Goal: Information Seeking & Learning: Learn about a topic

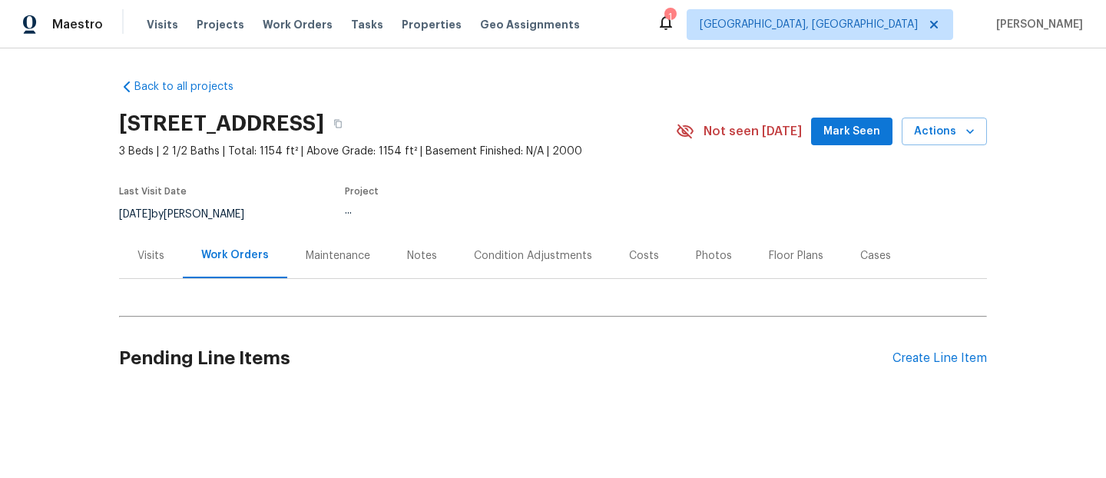
click at [151, 257] on div "Visits" at bounding box center [150, 255] width 27 height 15
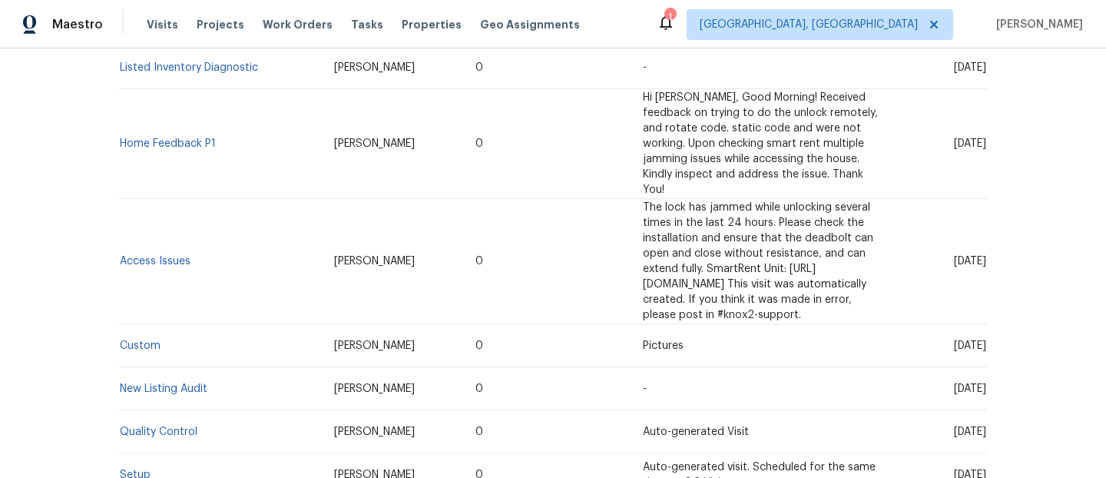
scroll to position [1249, 0]
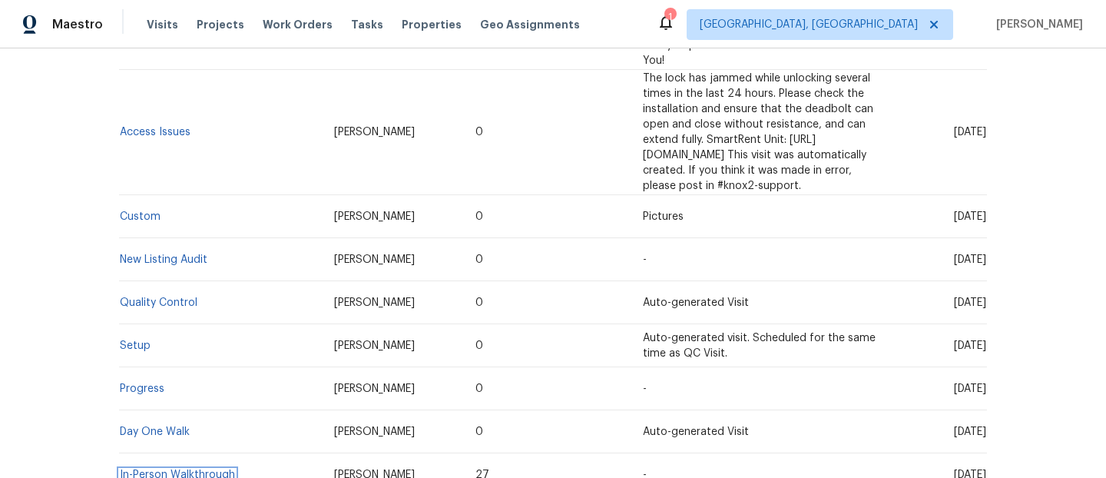
click at [176, 469] on link "In-Person Walkthrough" at bounding box center [177, 474] width 115 height 11
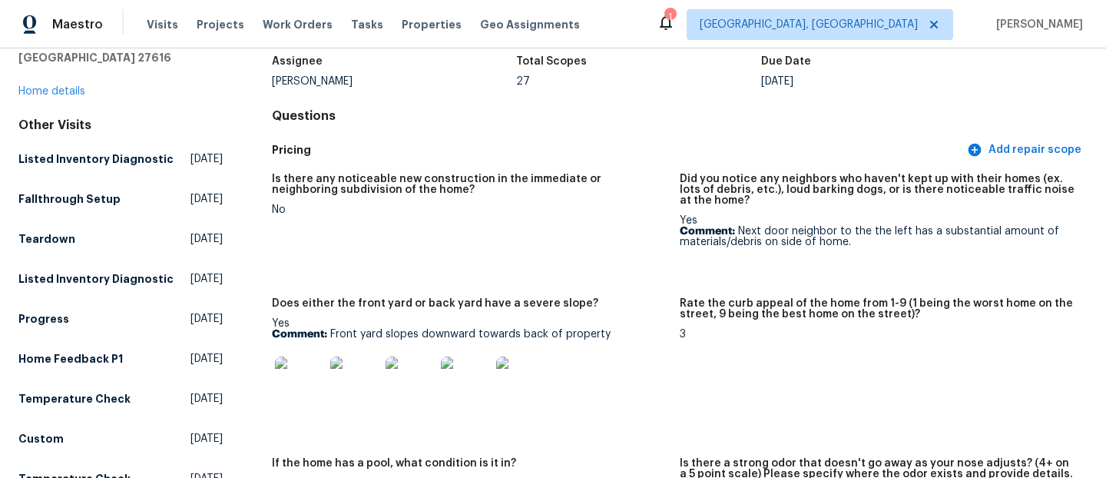
scroll to position [101, 0]
click at [351, 382] on img at bounding box center [354, 380] width 49 height 49
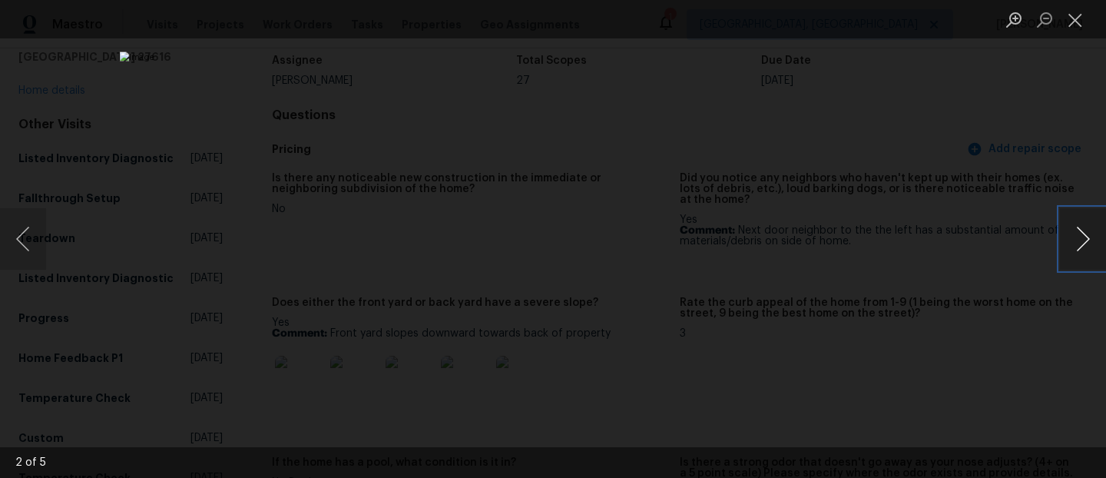
click at [1079, 244] on button "Next image" at bounding box center [1083, 238] width 46 height 61
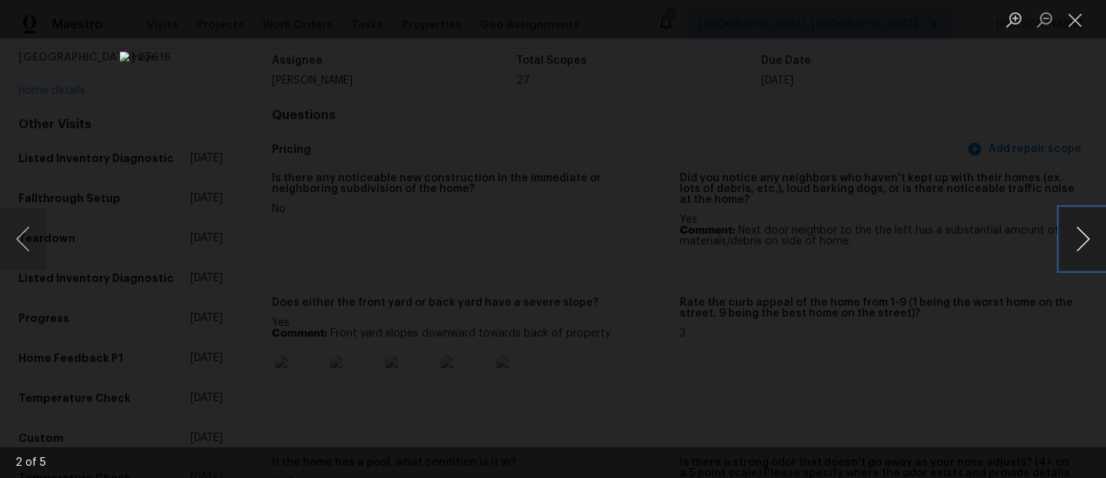
click at [1079, 244] on button "Next image" at bounding box center [1083, 238] width 46 height 61
click at [1080, 29] on button "Close lightbox" at bounding box center [1075, 19] width 31 height 27
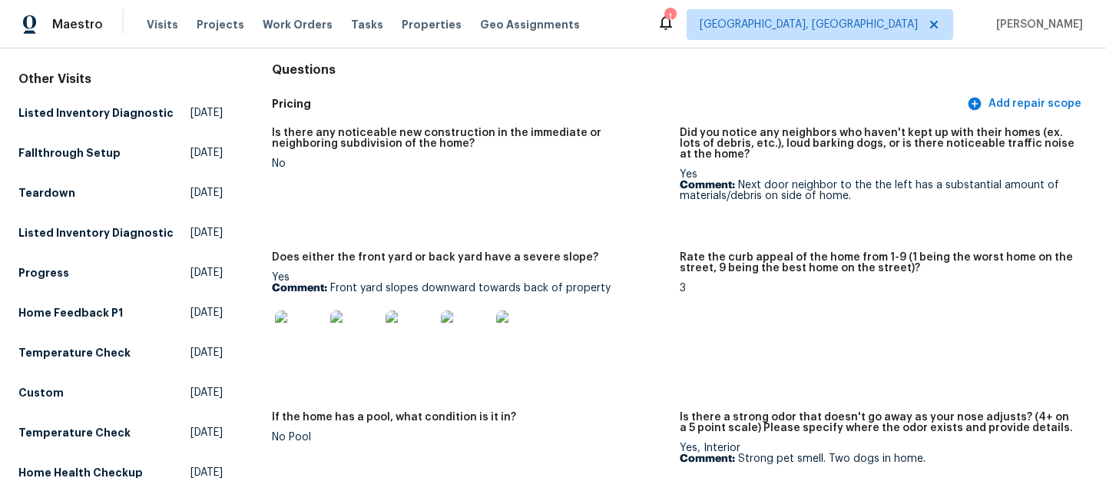
scroll to position [0, 0]
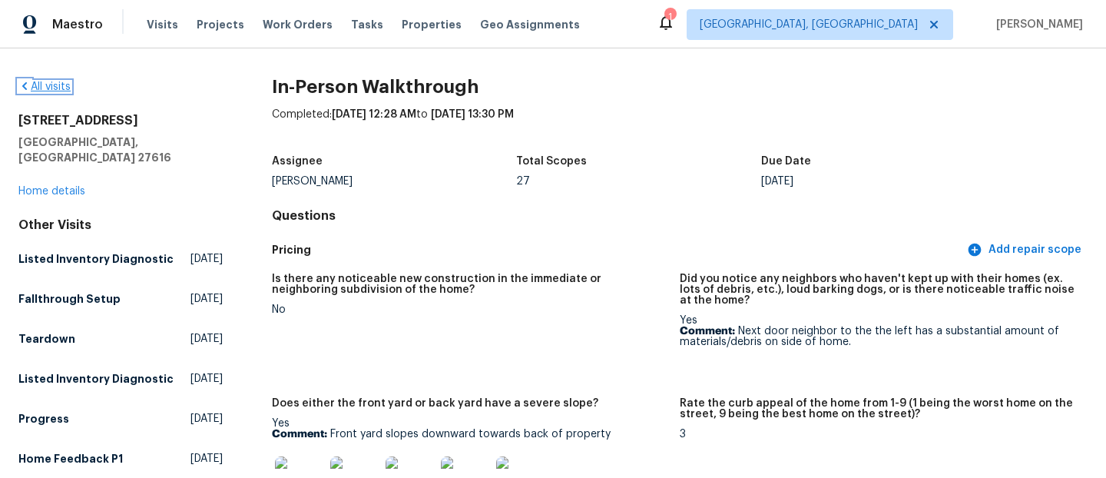
click at [29, 82] on icon at bounding box center [24, 86] width 12 height 12
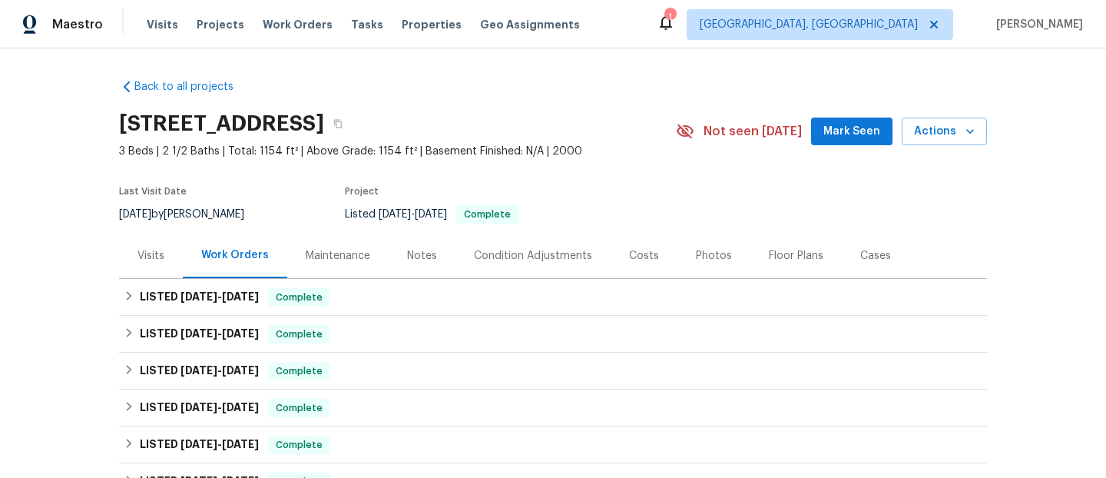
click at [164, 263] on div "Visits" at bounding box center [151, 255] width 64 height 45
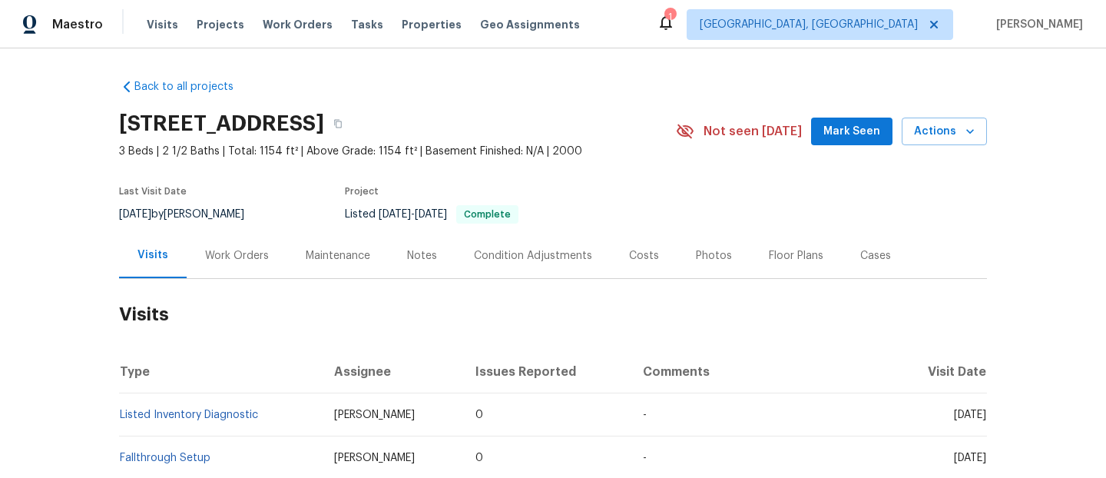
click at [712, 261] on div "Photos" at bounding box center [714, 255] width 36 height 15
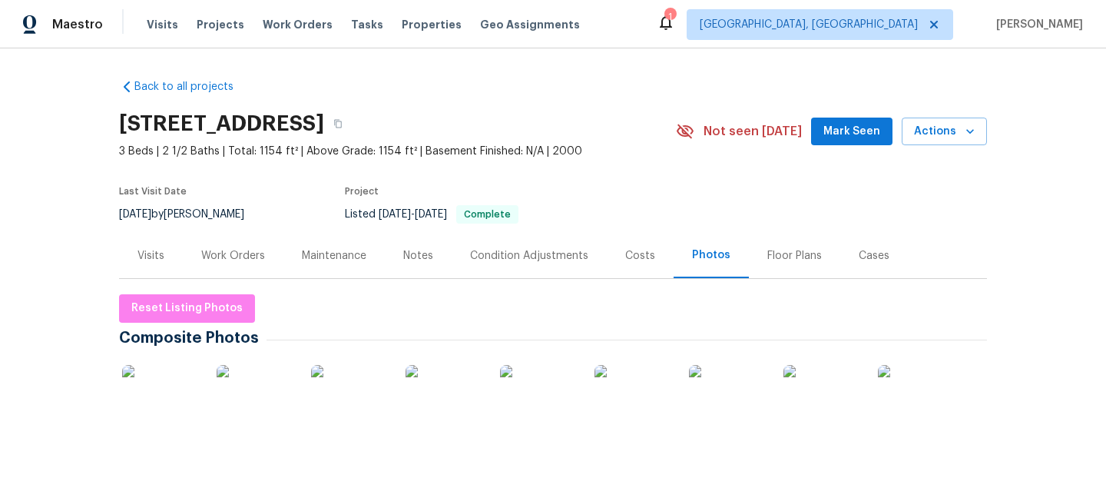
click at [147, 260] on div "Visits" at bounding box center [150, 255] width 27 height 15
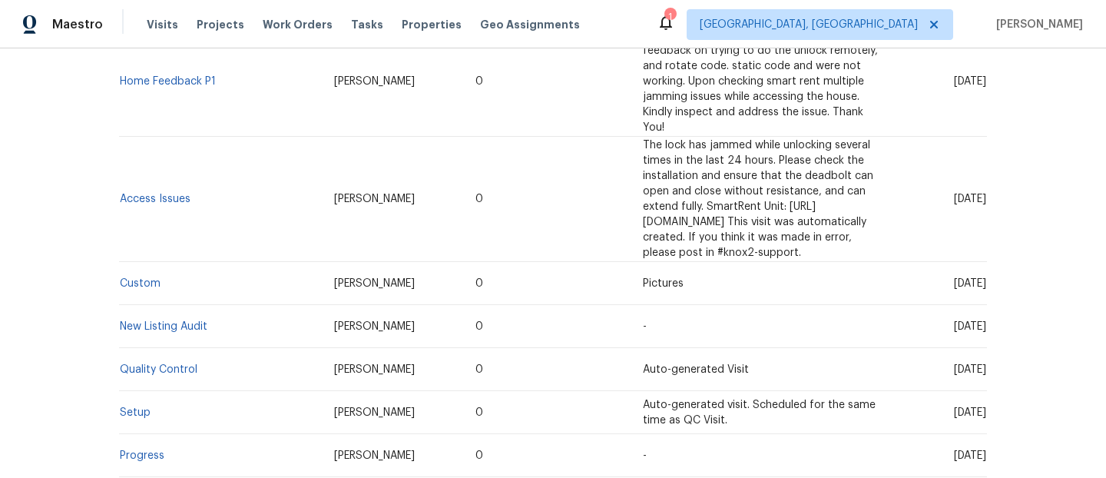
scroll to position [1180, 0]
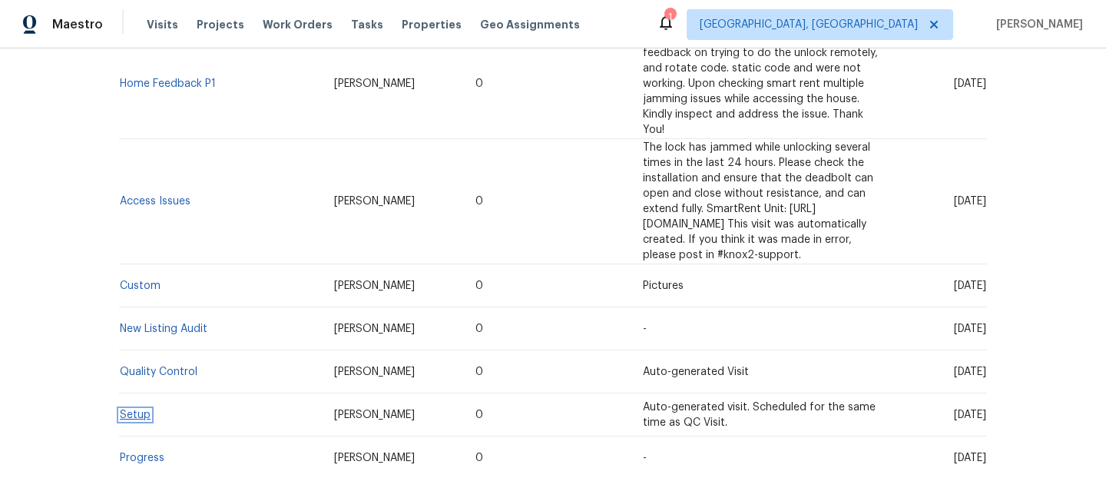
click at [131, 409] on link "Setup" at bounding box center [135, 414] width 31 height 11
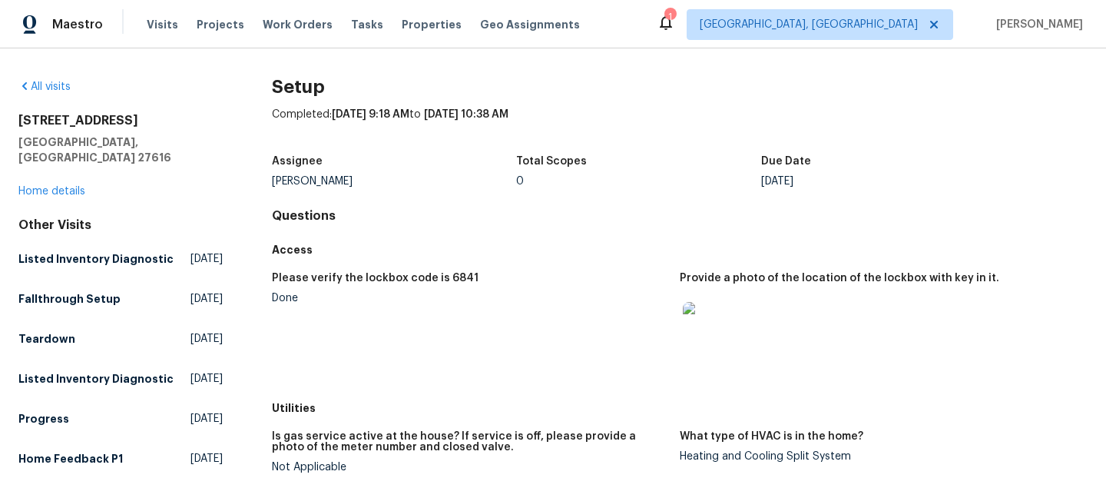
click at [49, 166] on div "4425 Woodlawn Dr Raleigh, NC 27616 Home details" at bounding box center [120, 156] width 204 height 86
click at [50, 186] on link "Home details" at bounding box center [51, 191] width 67 height 11
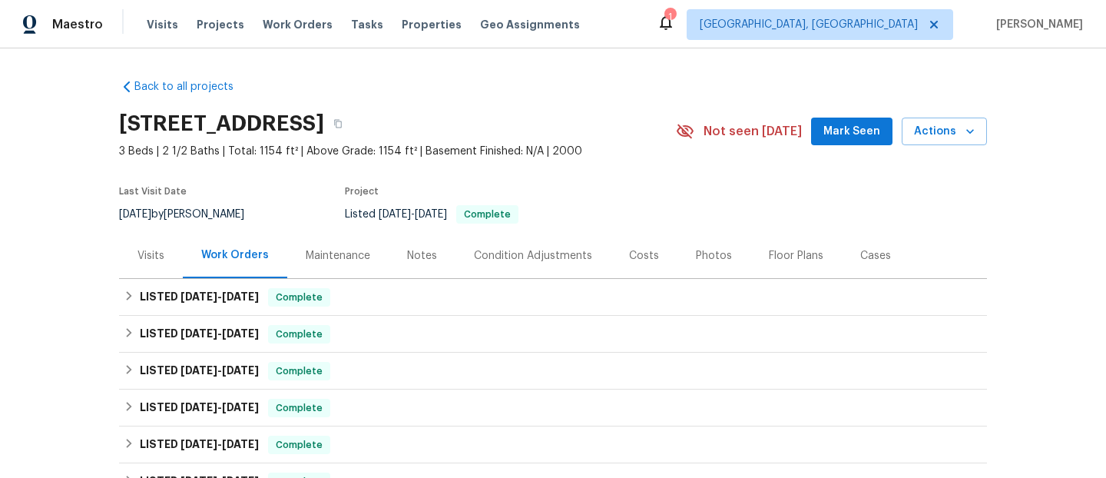
click at [150, 245] on div "Visits" at bounding box center [151, 255] width 64 height 45
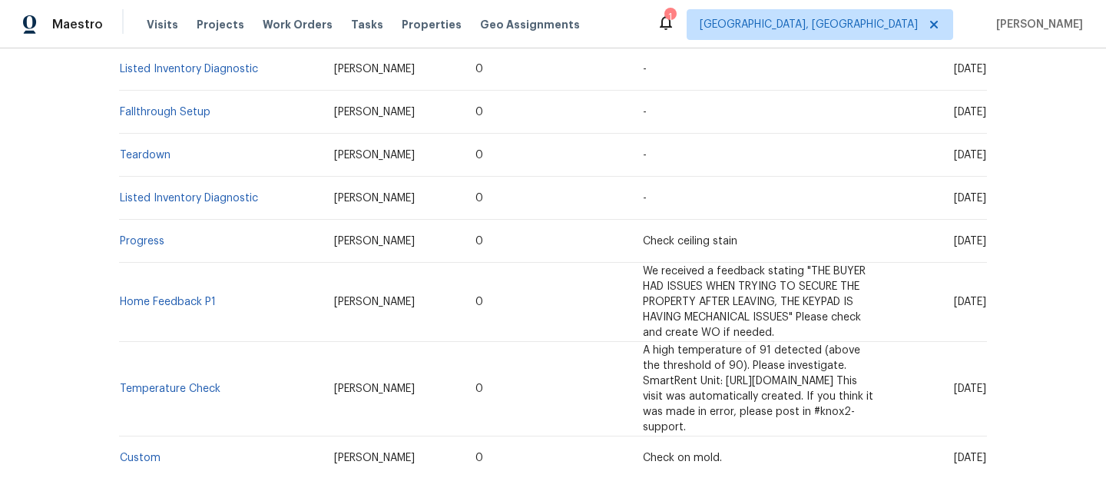
scroll to position [359, 0]
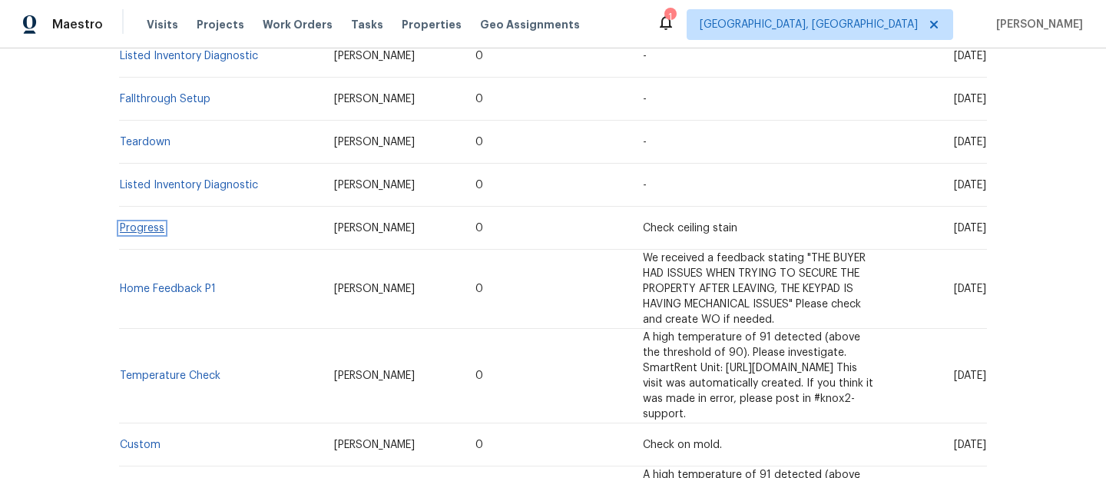
click at [145, 233] on link "Progress" at bounding box center [142, 228] width 45 height 11
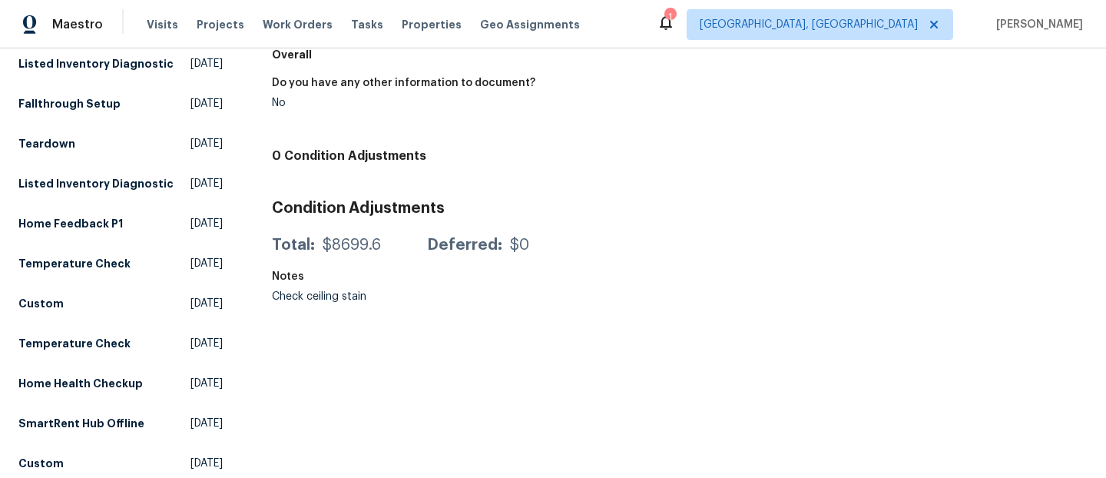
scroll to position [196, 0]
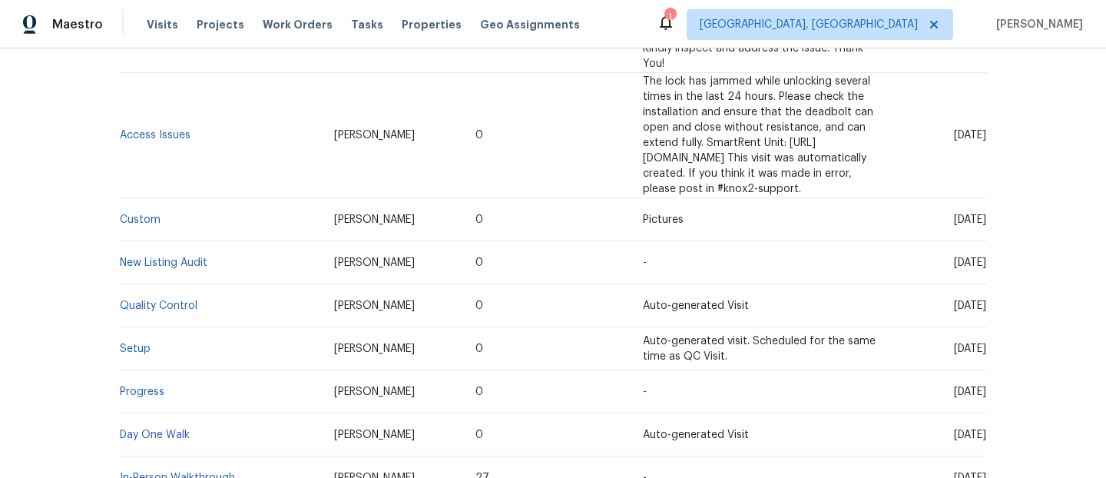
scroll to position [1233, 0]
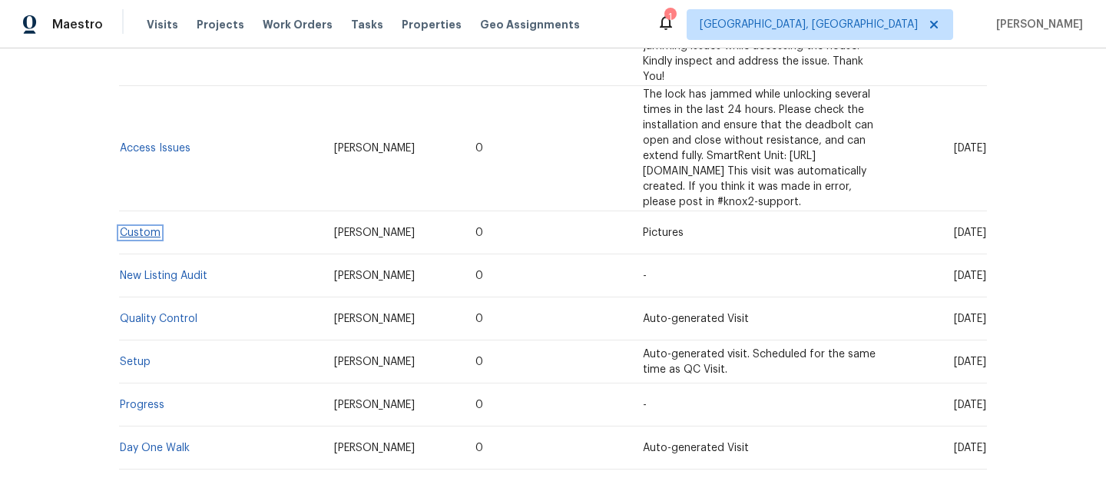
click at [151, 227] on link "Custom" at bounding box center [140, 232] width 41 height 11
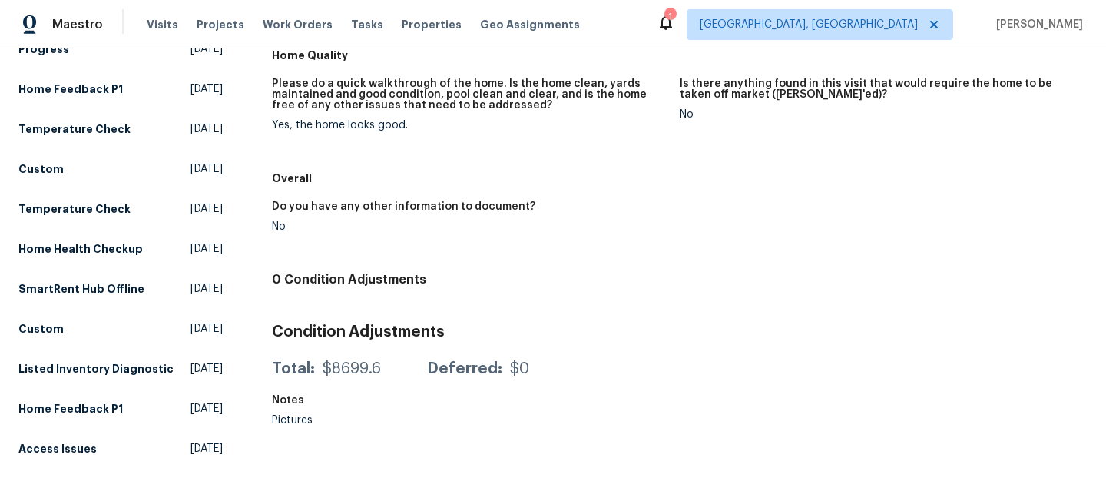
scroll to position [370, 0]
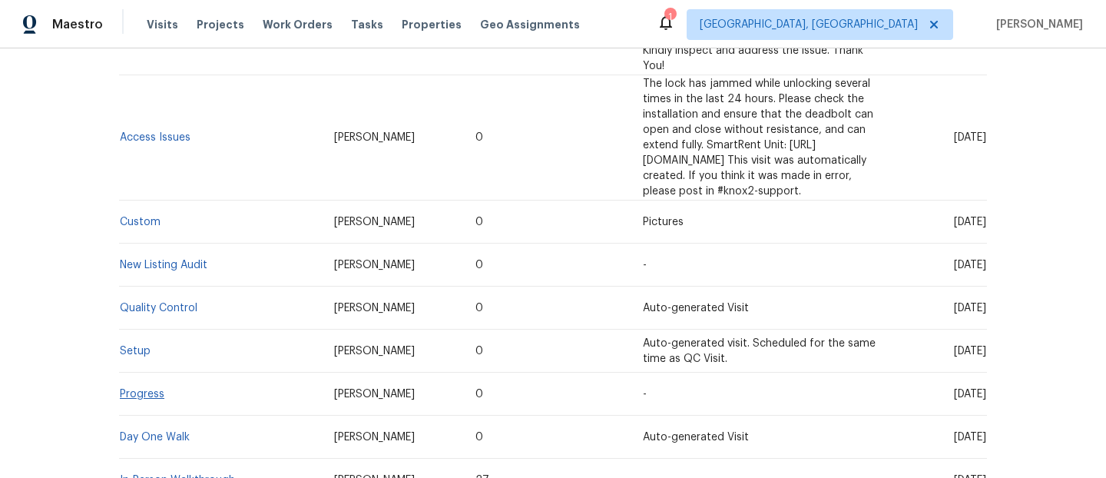
scroll to position [1249, 0]
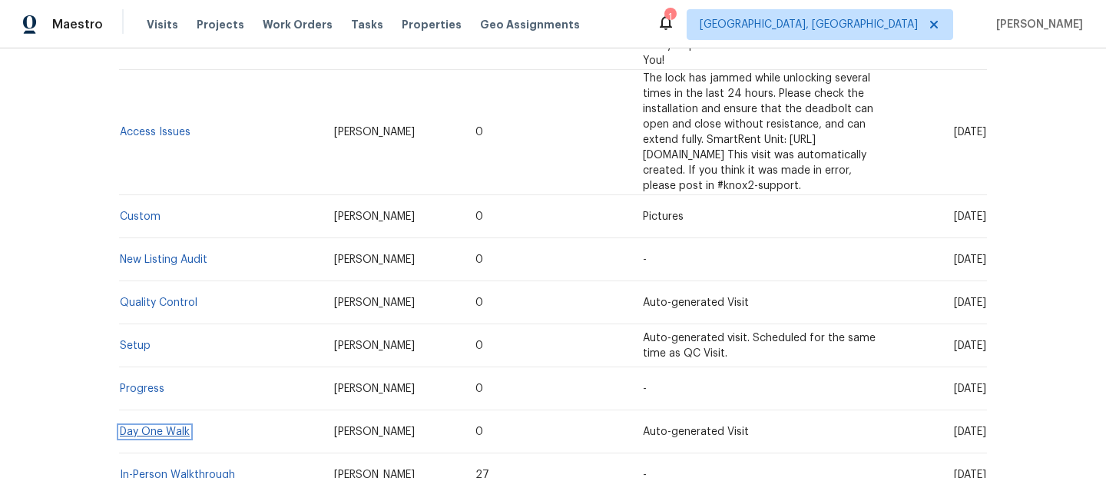
click at [153, 426] on link "Day One Walk" at bounding box center [155, 431] width 70 height 11
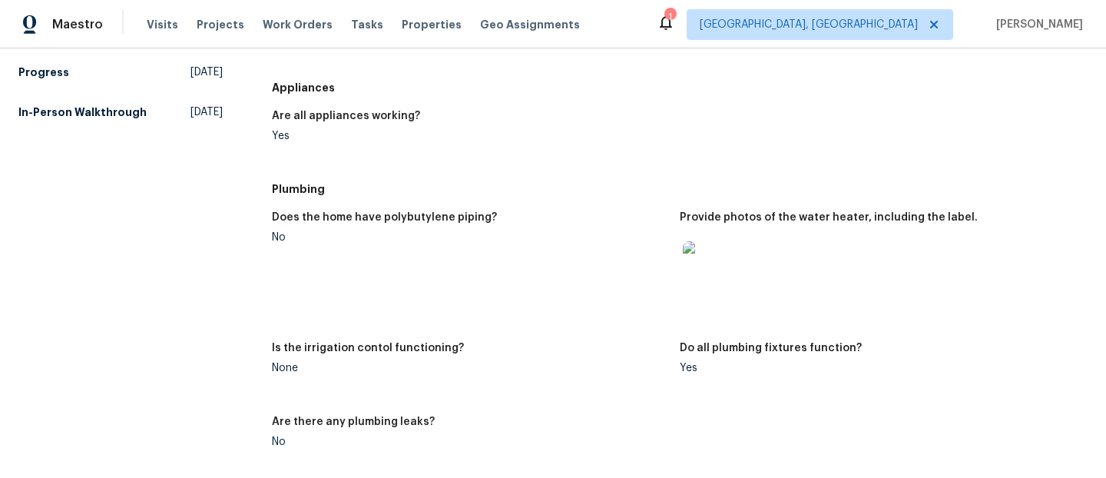
scroll to position [982, 0]
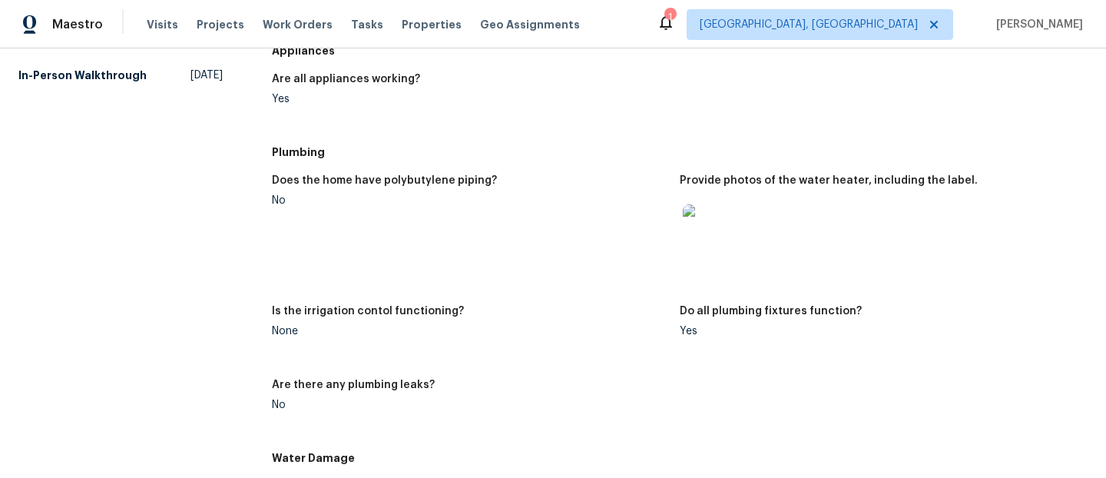
click at [698, 241] on img at bounding box center [707, 228] width 49 height 49
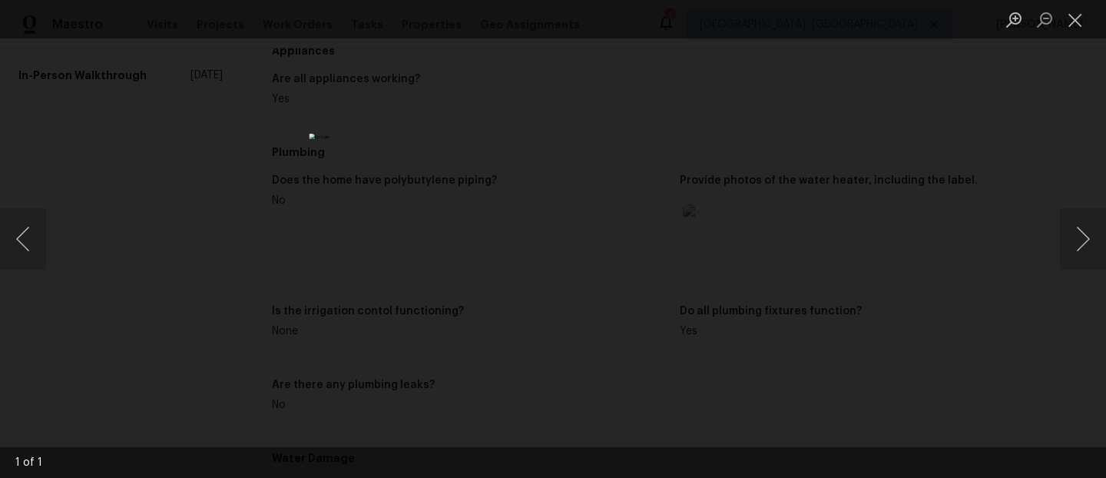
click at [1051, 207] on div "Lightbox" at bounding box center [553, 239] width 1106 height 478
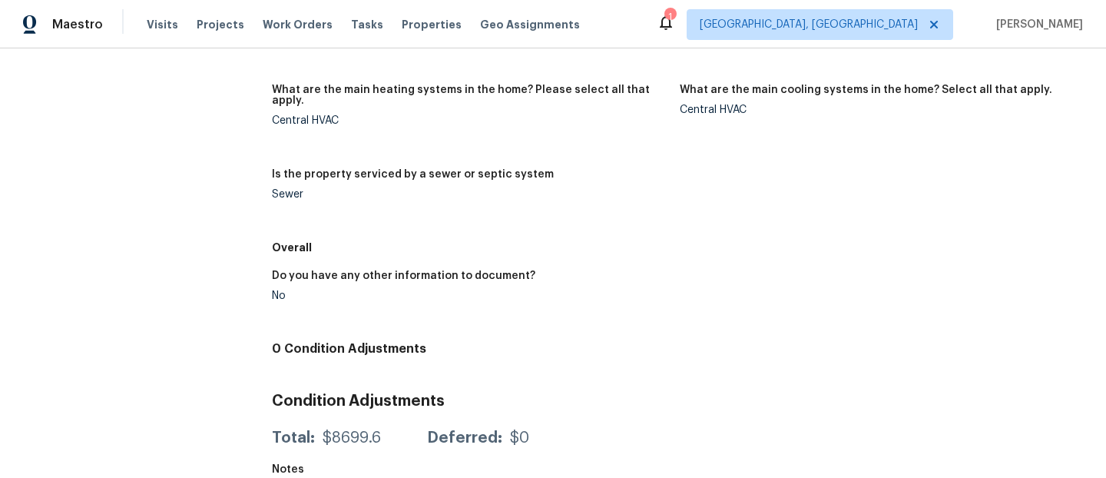
scroll to position [1959, 0]
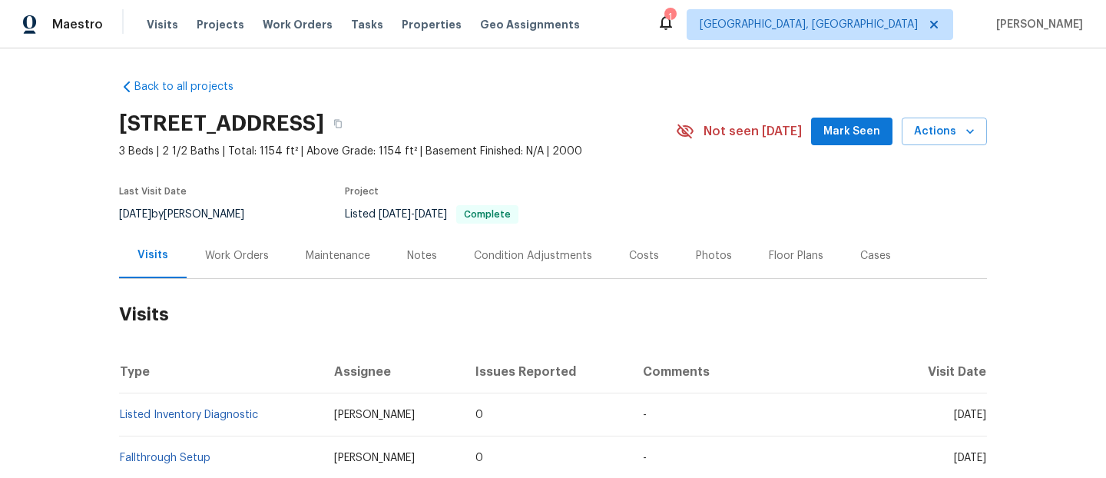
click at [324, 127] on h2 "[STREET_ADDRESS]" at bounding box center [221, 123] width 205 height 15
copy div "[STREET_ADDRESS]"
